Goal: Find specific page/section: Find specific page/section

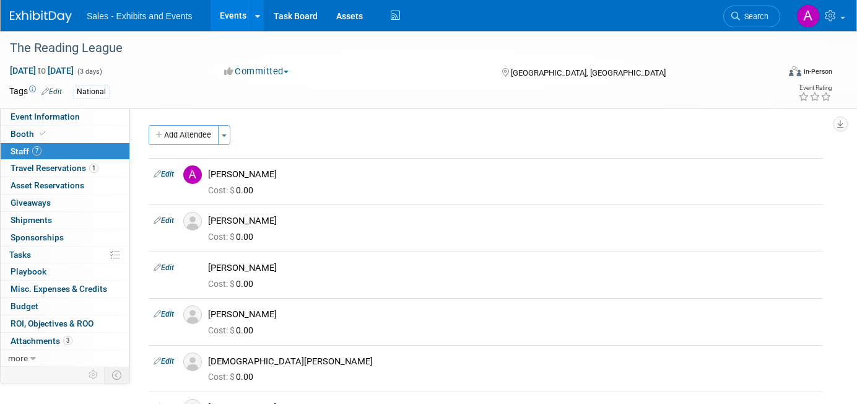
click at [763, 23] on link "Search" at bounding box center [751, 17] width 57 height 22
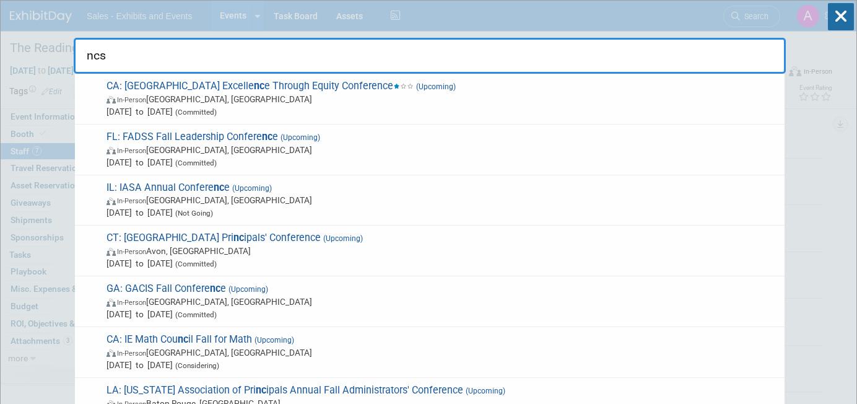
type input "ncsa"
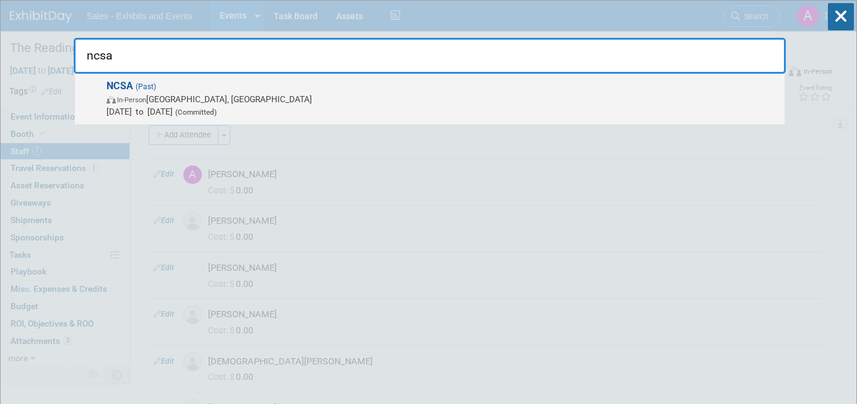
click at [447, 86] on span "NCSA (Past) In-Person Denver, CO Jun 23, 2025 to Jun 25, 2025 (Committed)" at bounding box center [440, 99] width 675 height 38
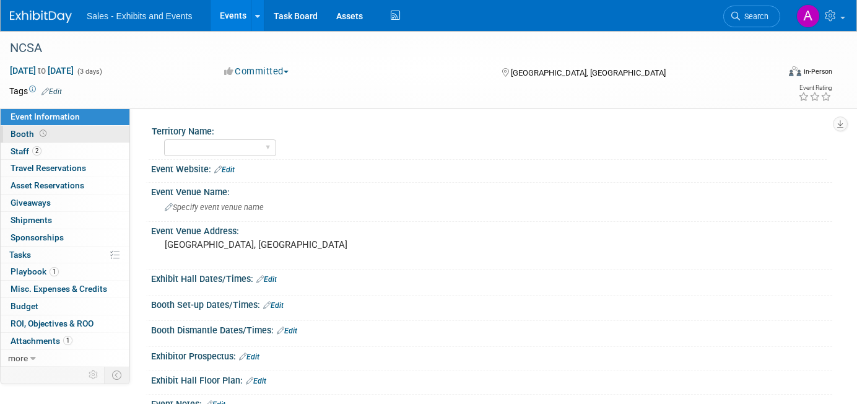
click at [58, 134] on link "Booth" at bounding box center [65, 134] width 129 height 17
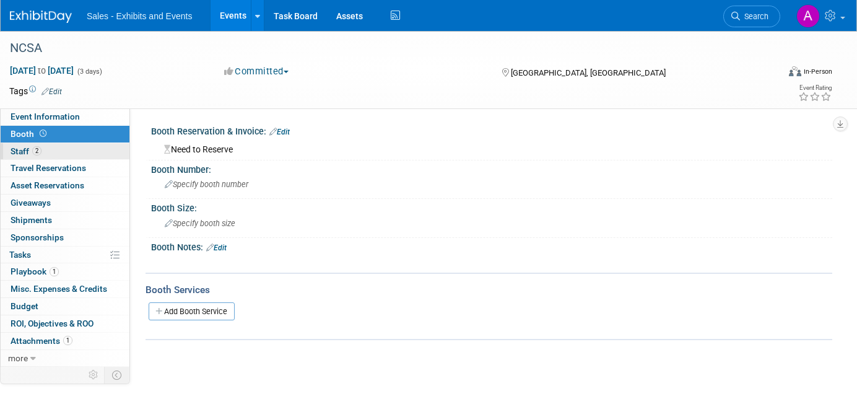
click at [56, 153] on link "2 Staff 2" at bounding box center [65, 151] width 129 height 17
